Goal: Find specific page/section: Find specific page/section

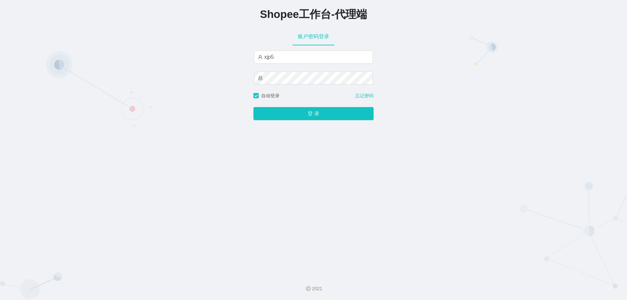
click at [253, 107] on button "登 录" at bounding box center [313, 113] width 120 height 13
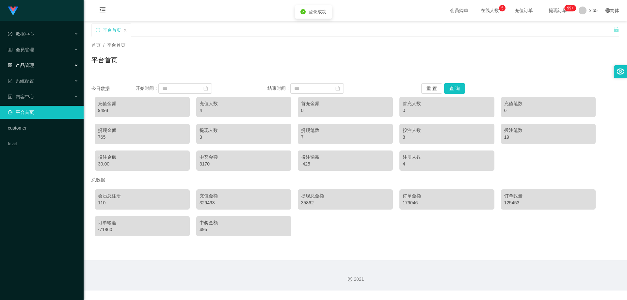
click at [26, 64] on span "产品管理" at bounding box center [21, 65] width 26 height 5
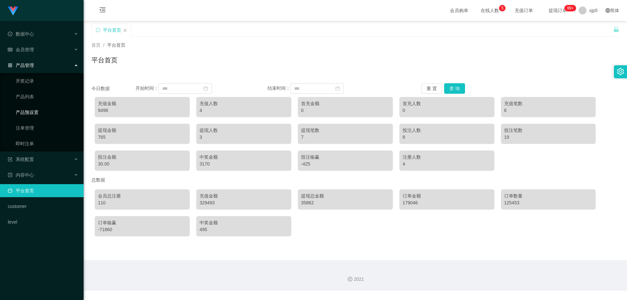
click at [40, 109] on link "产品预设置" at bounding box center [47, 112] width 63 height 13
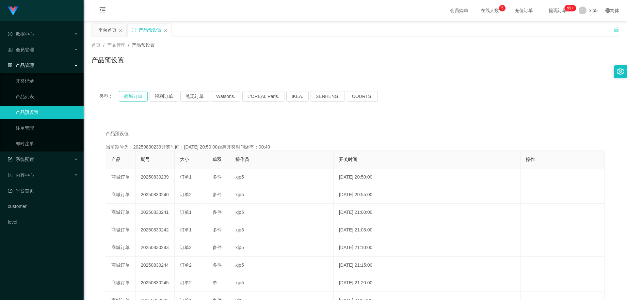
click at [127, 97] on button "商城订单" at bounding box center [133, 96] width 29 height 10
click at [153, 97] on button "福利订单" at bounding box center [164, 96] width 29 height 10
click at [188, 97] on button "兑现订单" at bounding box center [194, 96] width 29 height 10
click at [139, 98] on button "商城订单" at bounding box center [133, 96] width 29 height 10
